Goal: Check status: Check status

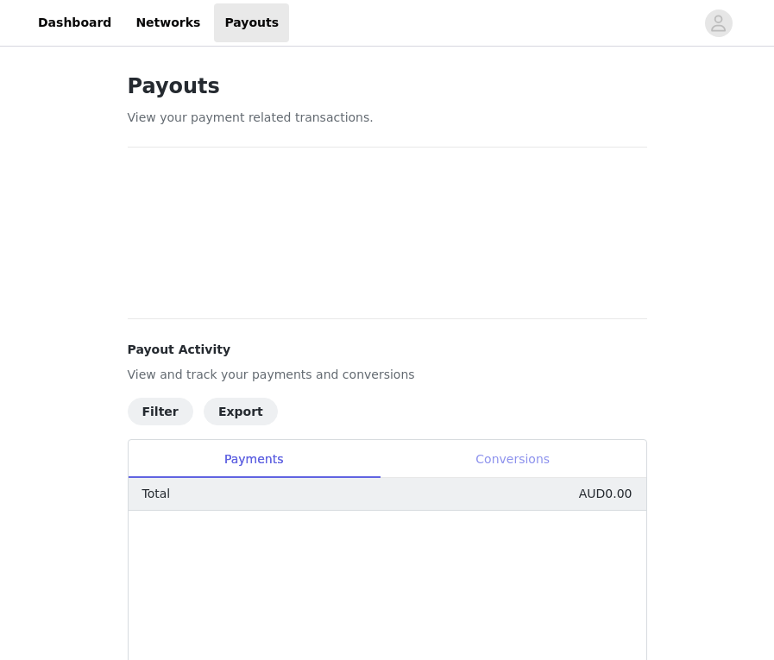
click at [568, 476] on div "Conversions" at bounding box center [513, 459] width 267 height 39
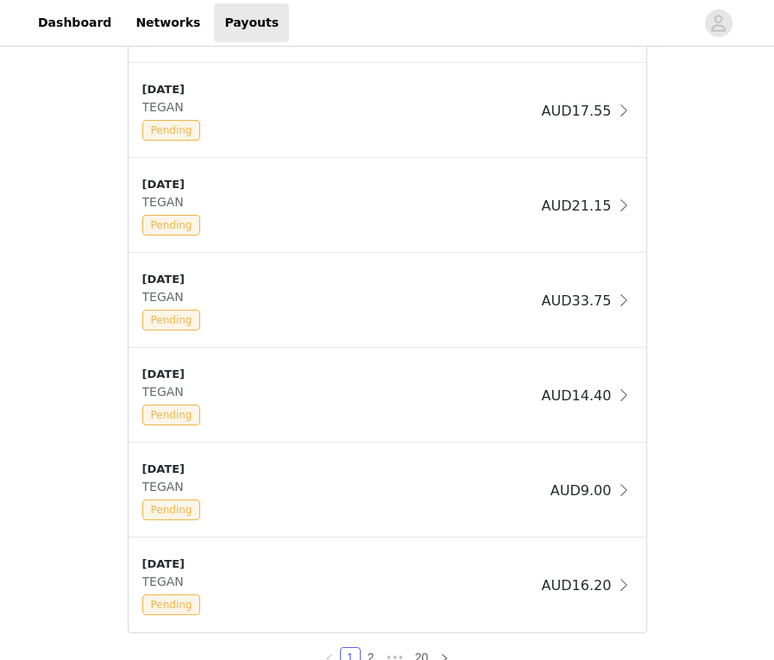
scroll to position [915, 0]
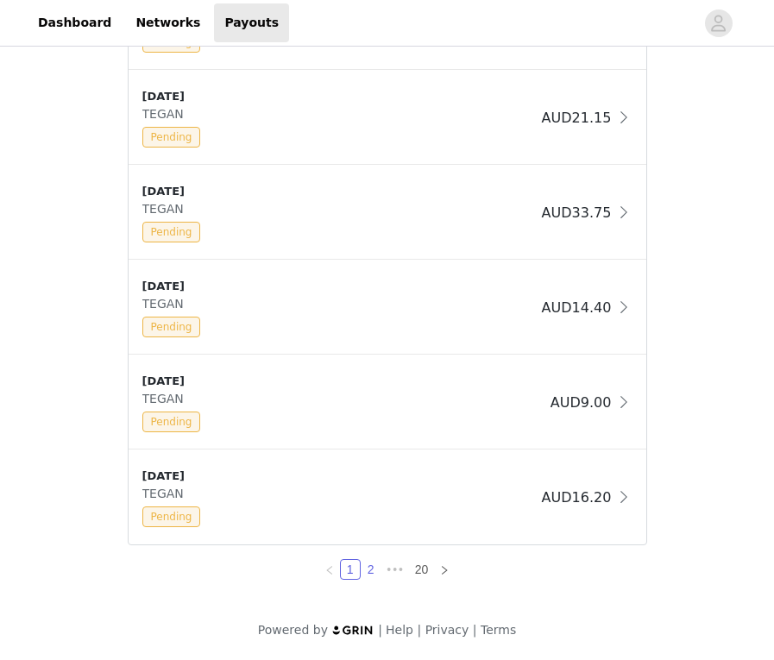
click at [369, 571] on link "2" at bounding box center [371, 569] width 19 height 19
click at [444, 572] on icon "icon: right" at bounding box center [444, 569] width 5 height 9
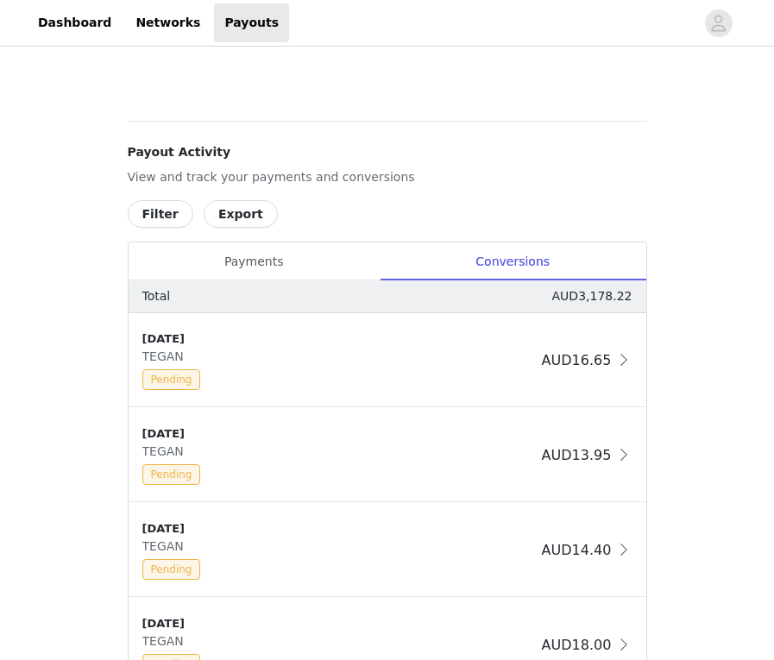
scroll to position [1290, 0]
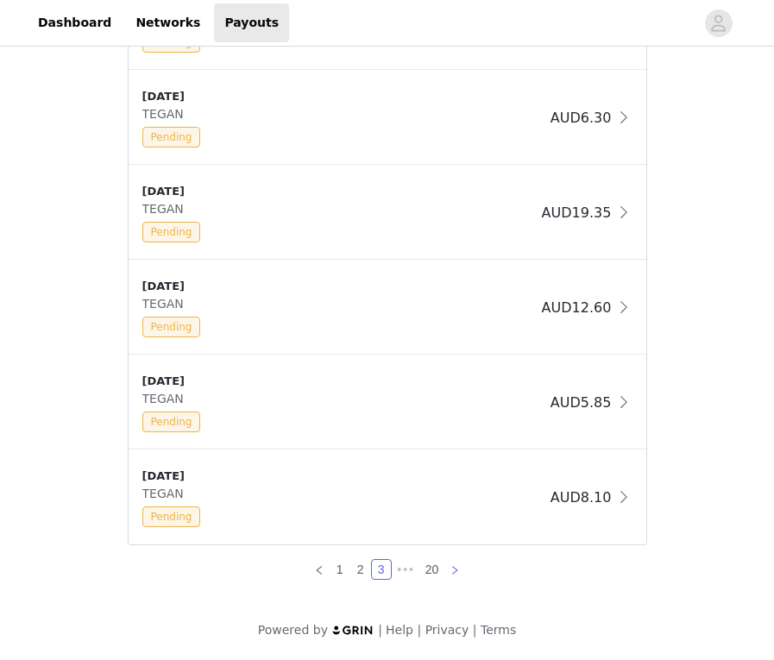
click at [450, 568] on icon "icon: right" at bounding box center [455, 570] width 10 height 10
click at [464, 567] on link at bounding box center [458, 569] width 21 height 21
click at [453, 565] on icon "icon: right" at bounding box center [458, 570] width 10 height 10
click at [425, 565] on link "20" at bounding box center [436, 569] width 24 height 19
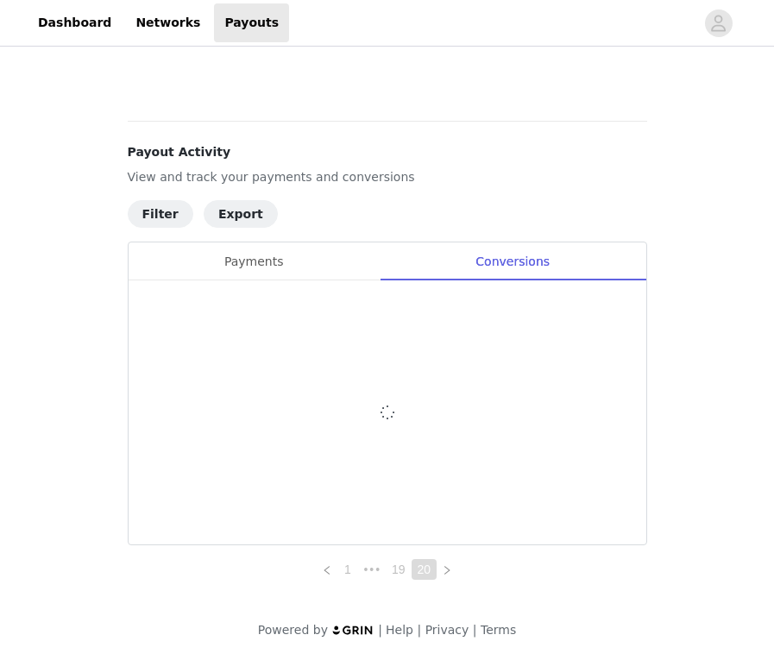
scroll to position [531, 0]
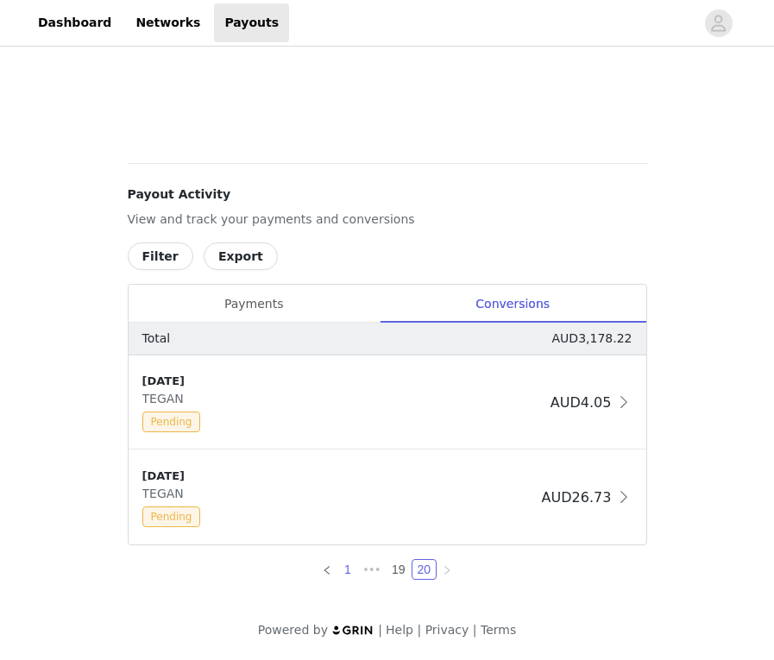
click at [350, 568] on link "1" at bounding box center [347, 569] width 19 height 19
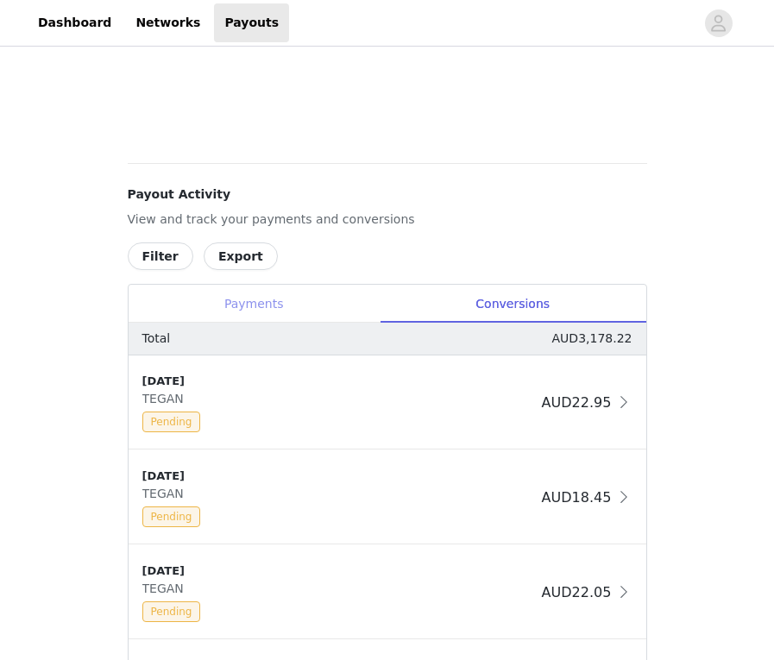
click at [270, 305] on div "Payments" at bounding box center [254, 304] width 251 height 39
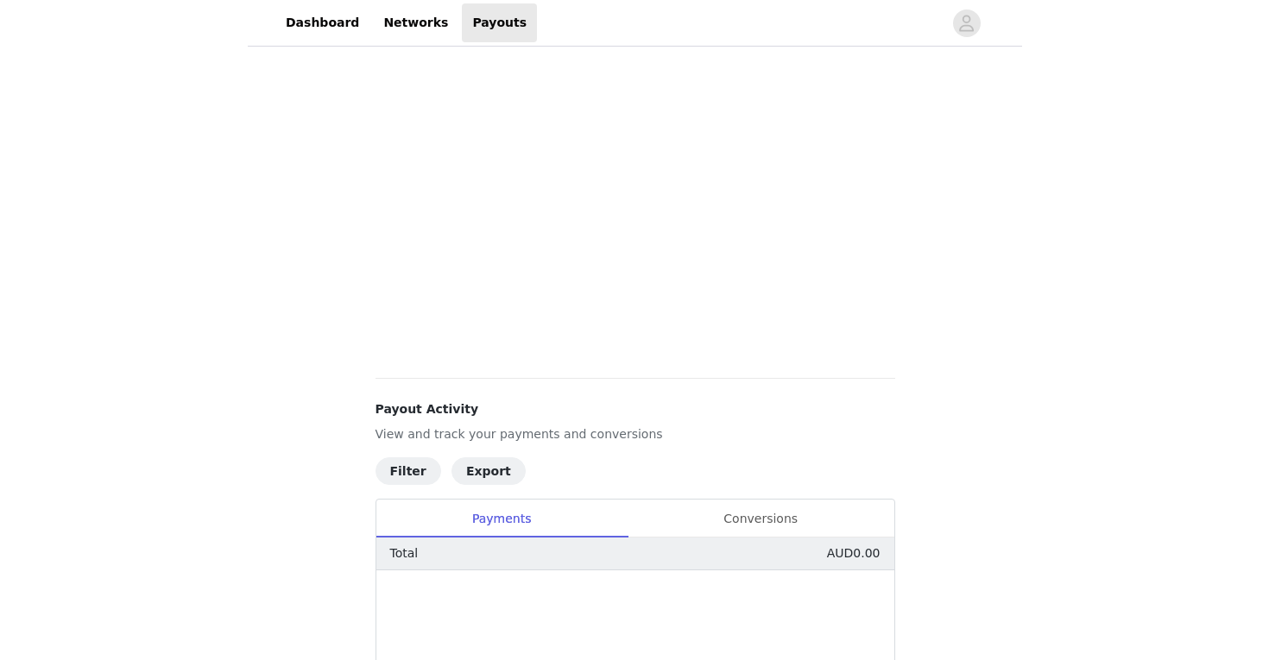
scroll to position [0, 0]
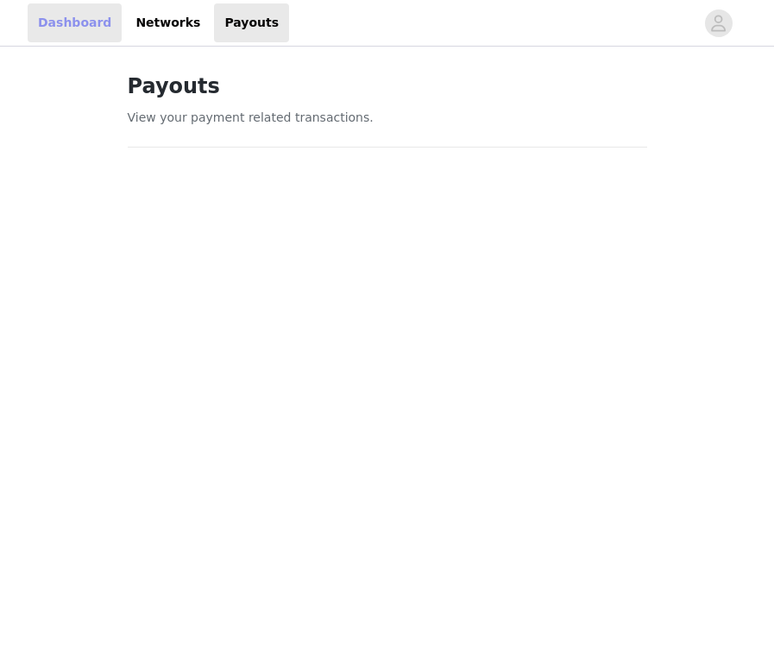
click at [79, 18] on link "Dashboard" at bounding box center [75, 22] width 94 height 39
